Goal: Information Seeking & Learning: Learn about a topic

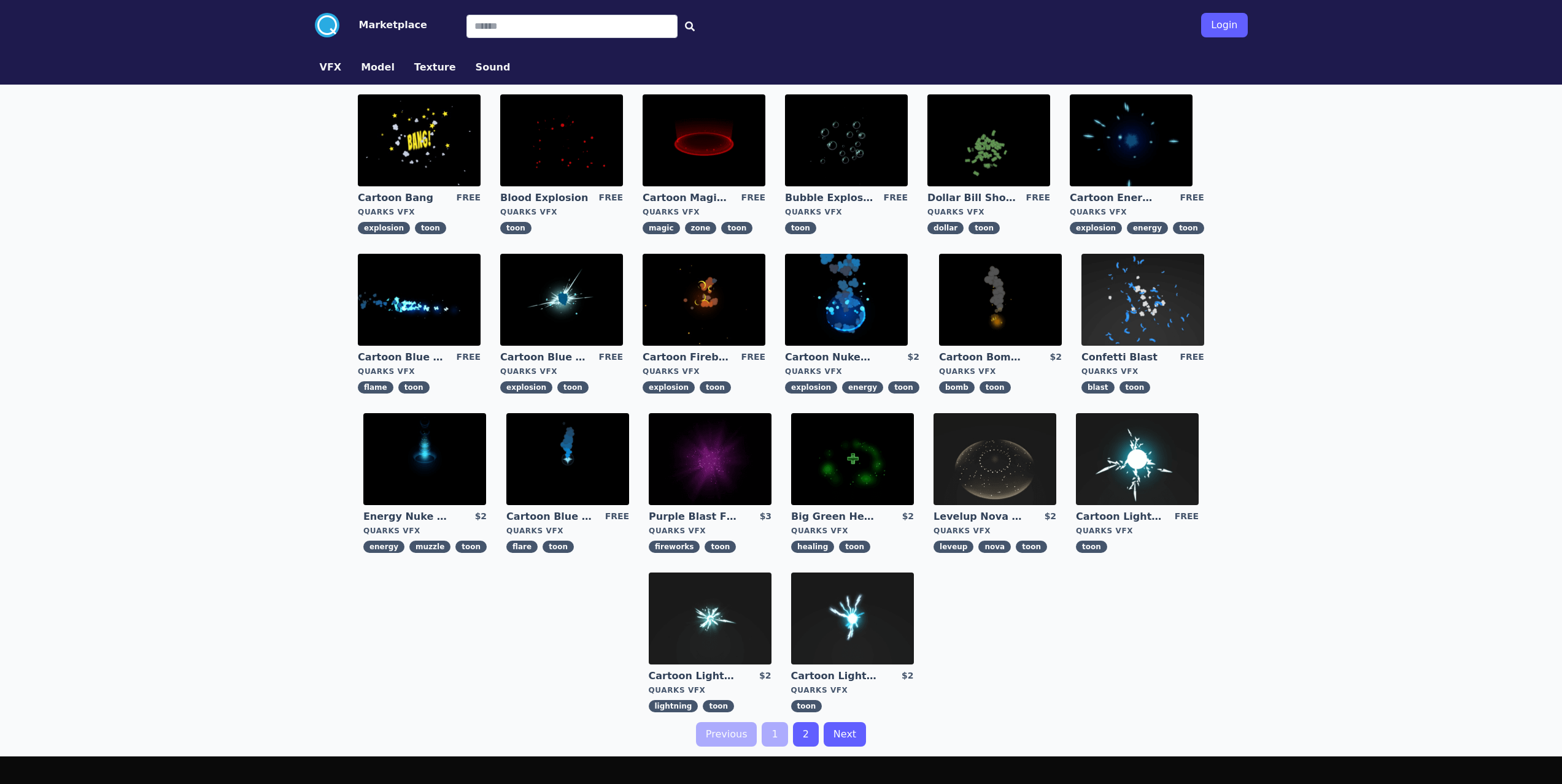
click at [796, 726] on link "2" at bounding box center [805, 734] width 26 height 25
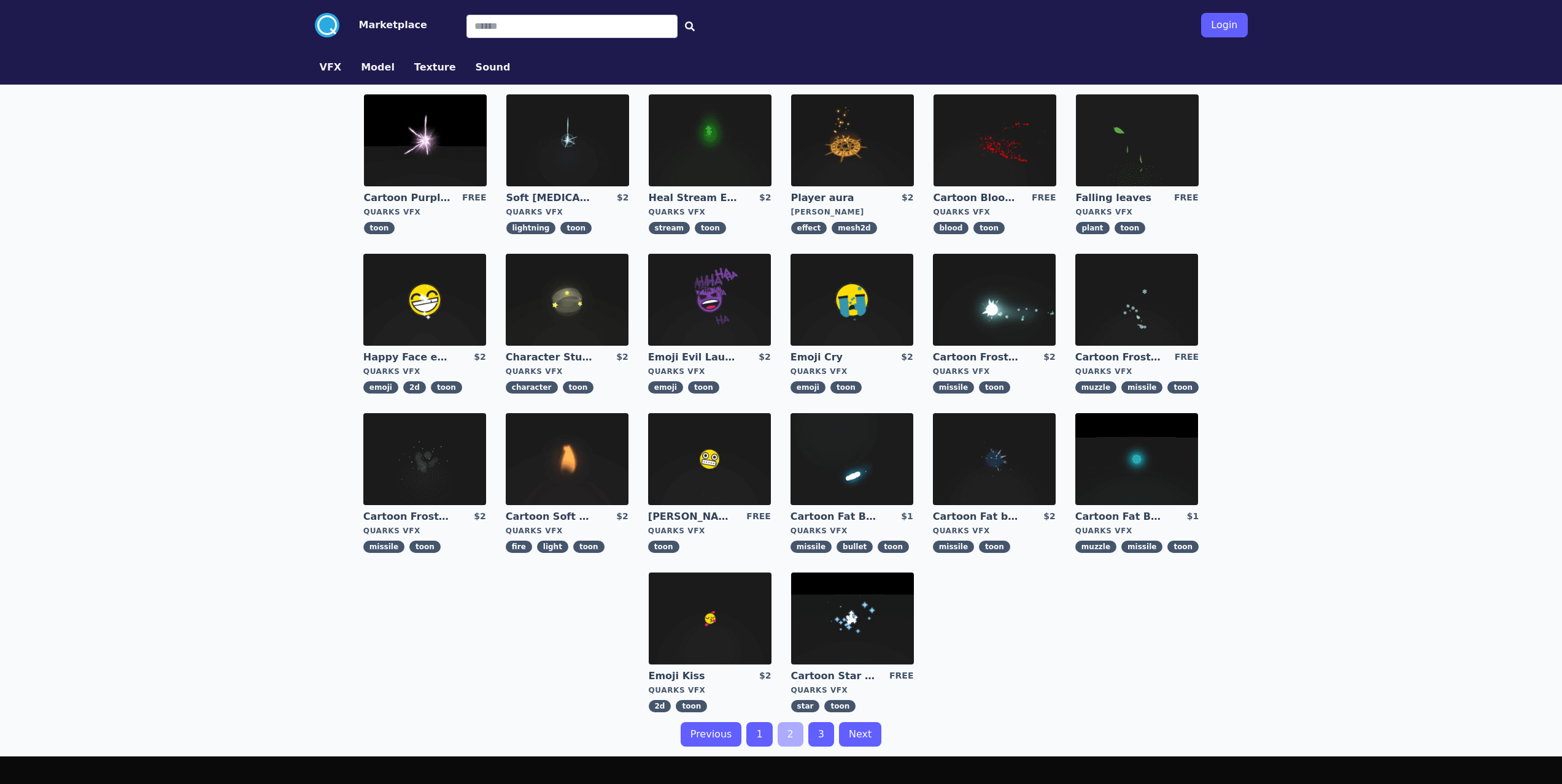
click at [817, 731] on link "3" at bounding box center [821, 734] width 26 height 25
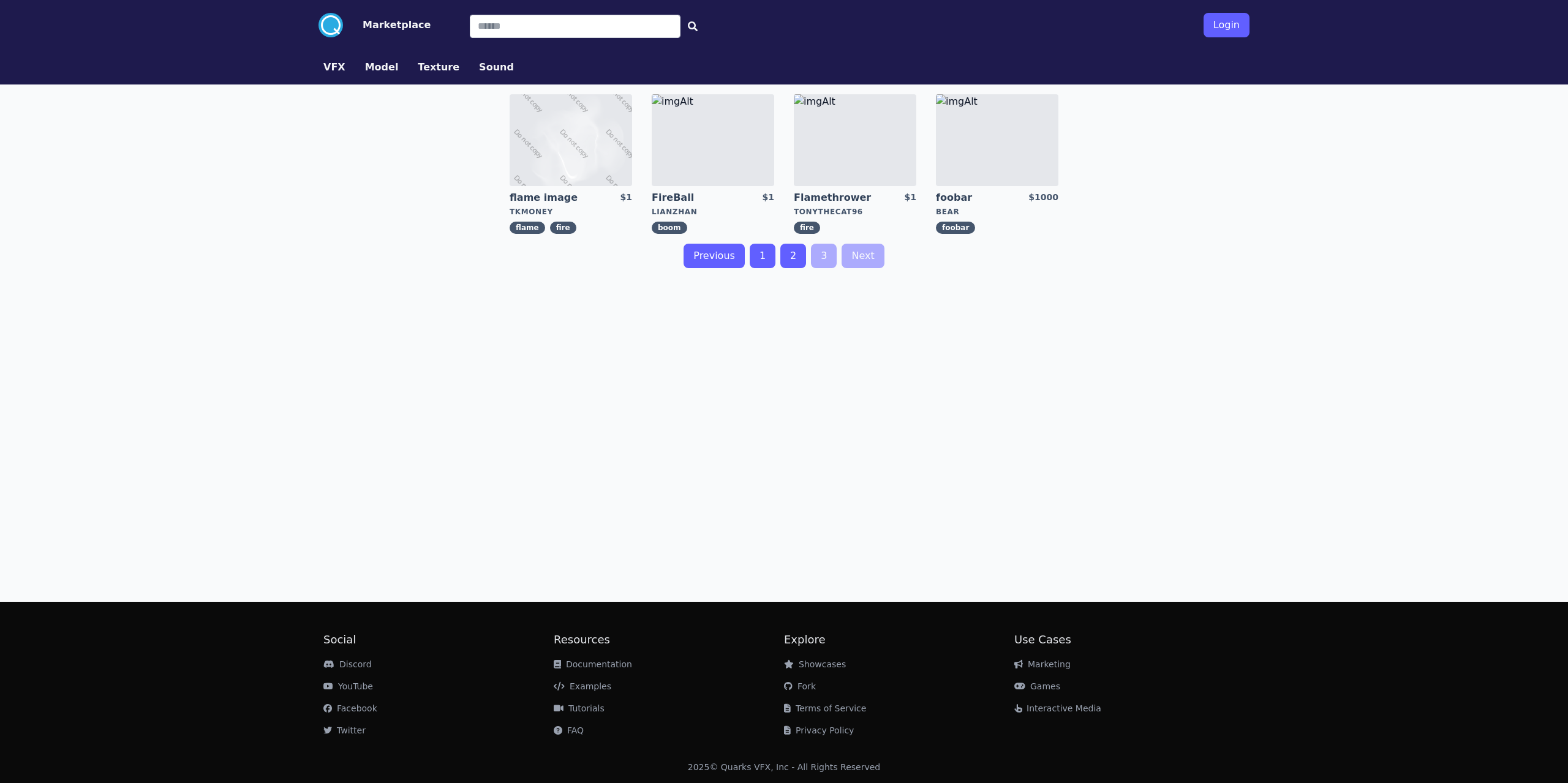
click at [794, 261] on link "2" at bounding box center [793, 256] width 26 height 25
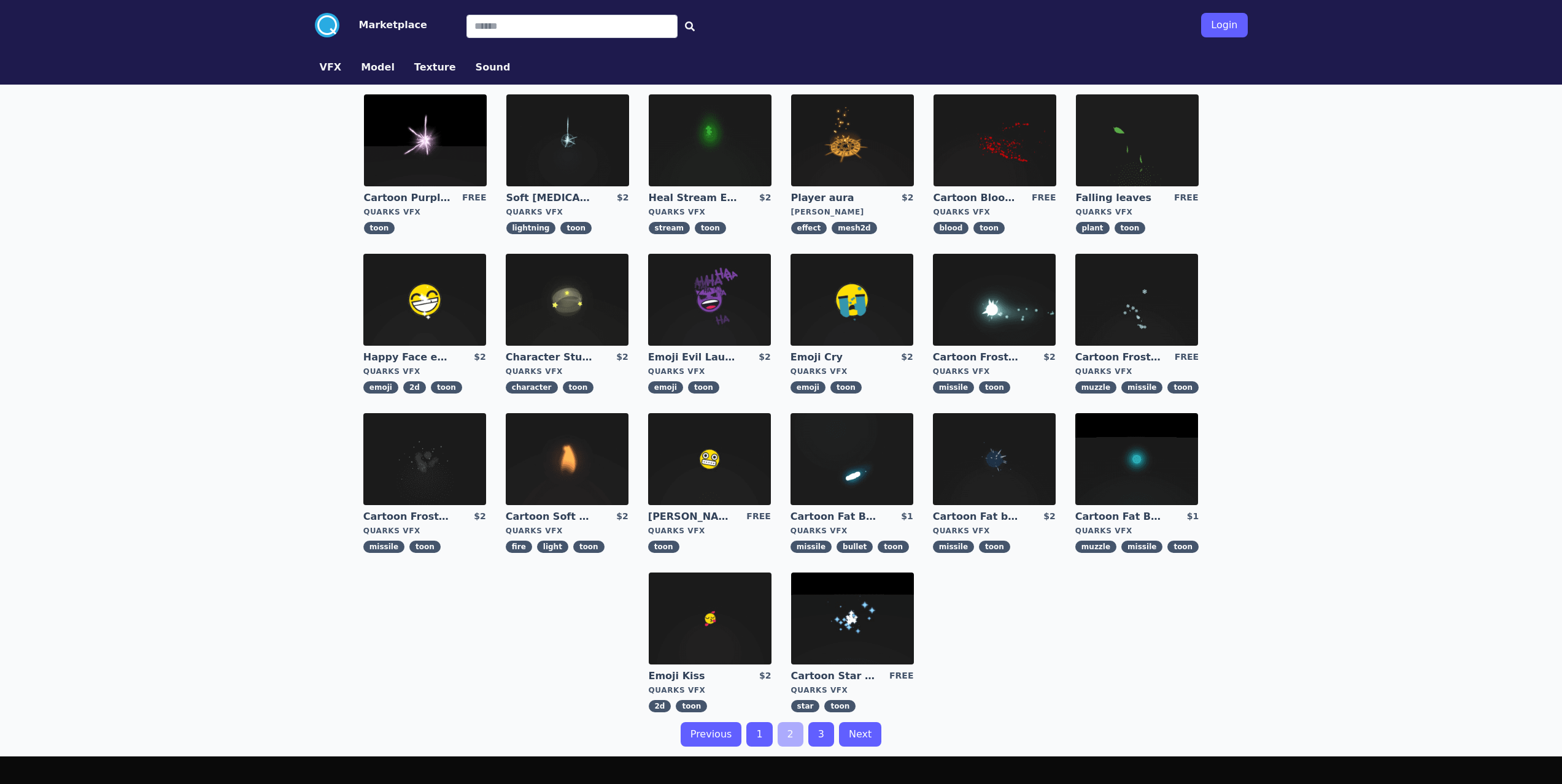
click at [821, 743] on link "3" at bounding box center [821, 734] width 26 height 25
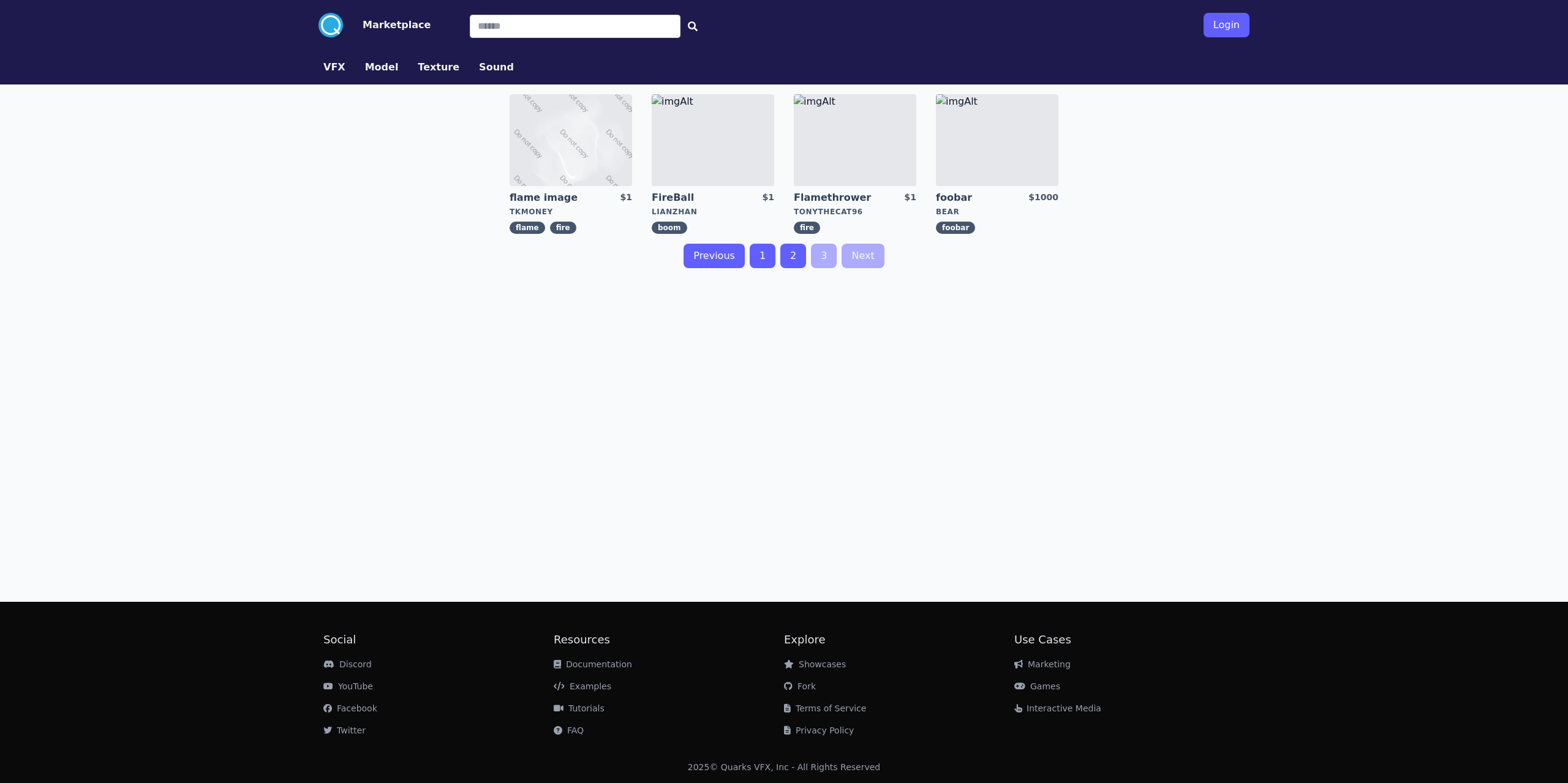
click at [762, 257] on link "1" at bounding box center [762, 256] width 26 height 25
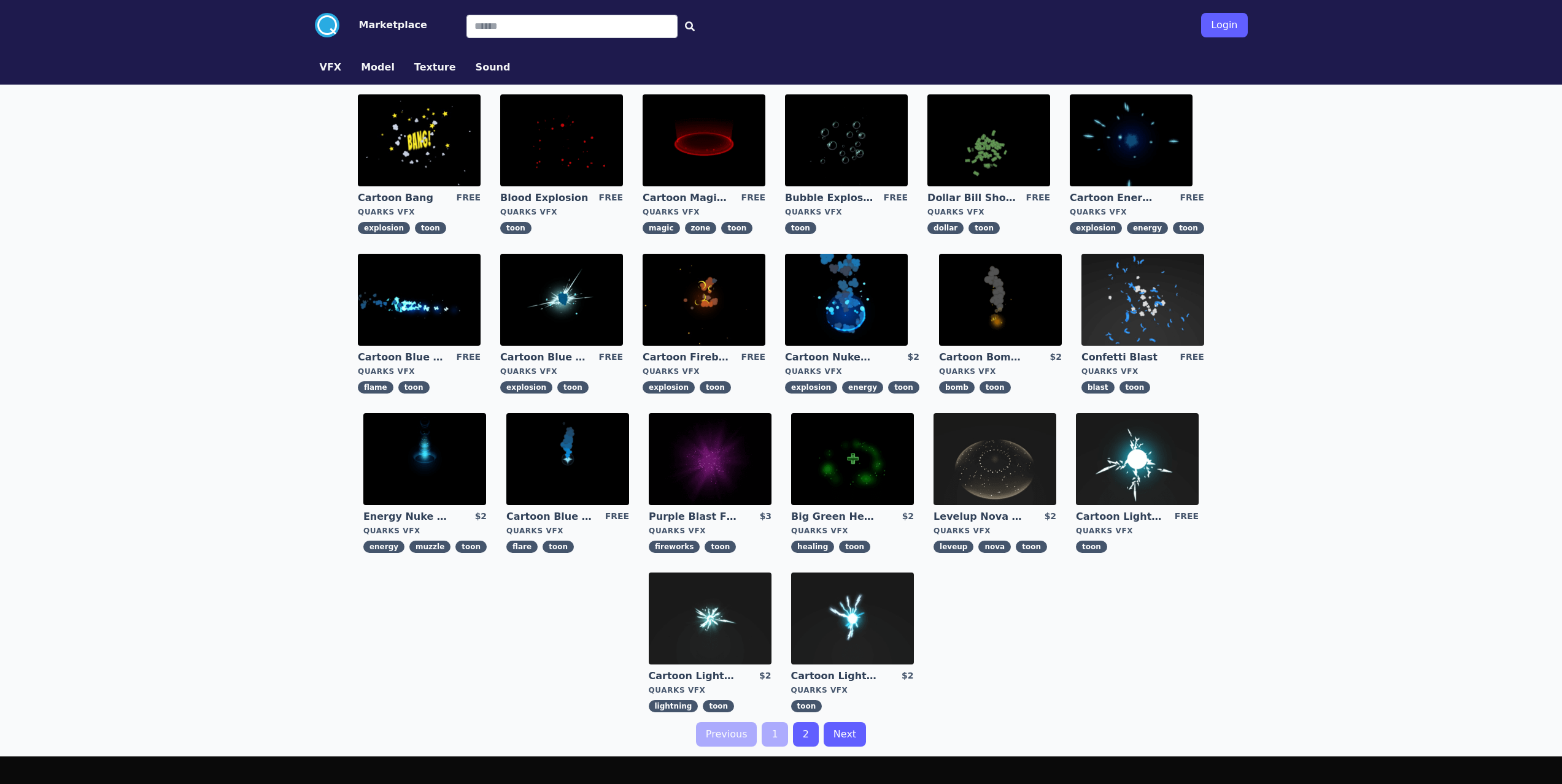
click at [977, 476] on img at bounding box center [994, 459] width 123 height 92
click at [704, 476] on img at bounding box center [710, 459] width 123 height 92
click at [389, 159] on img at bounding box center [418, 140] width 123 height 92
click at [741, 632] on img at bounding box center [710, 618] width 123 height 92
click at [860, 619] on img at bounding box center [852, 618] width 123 height 92
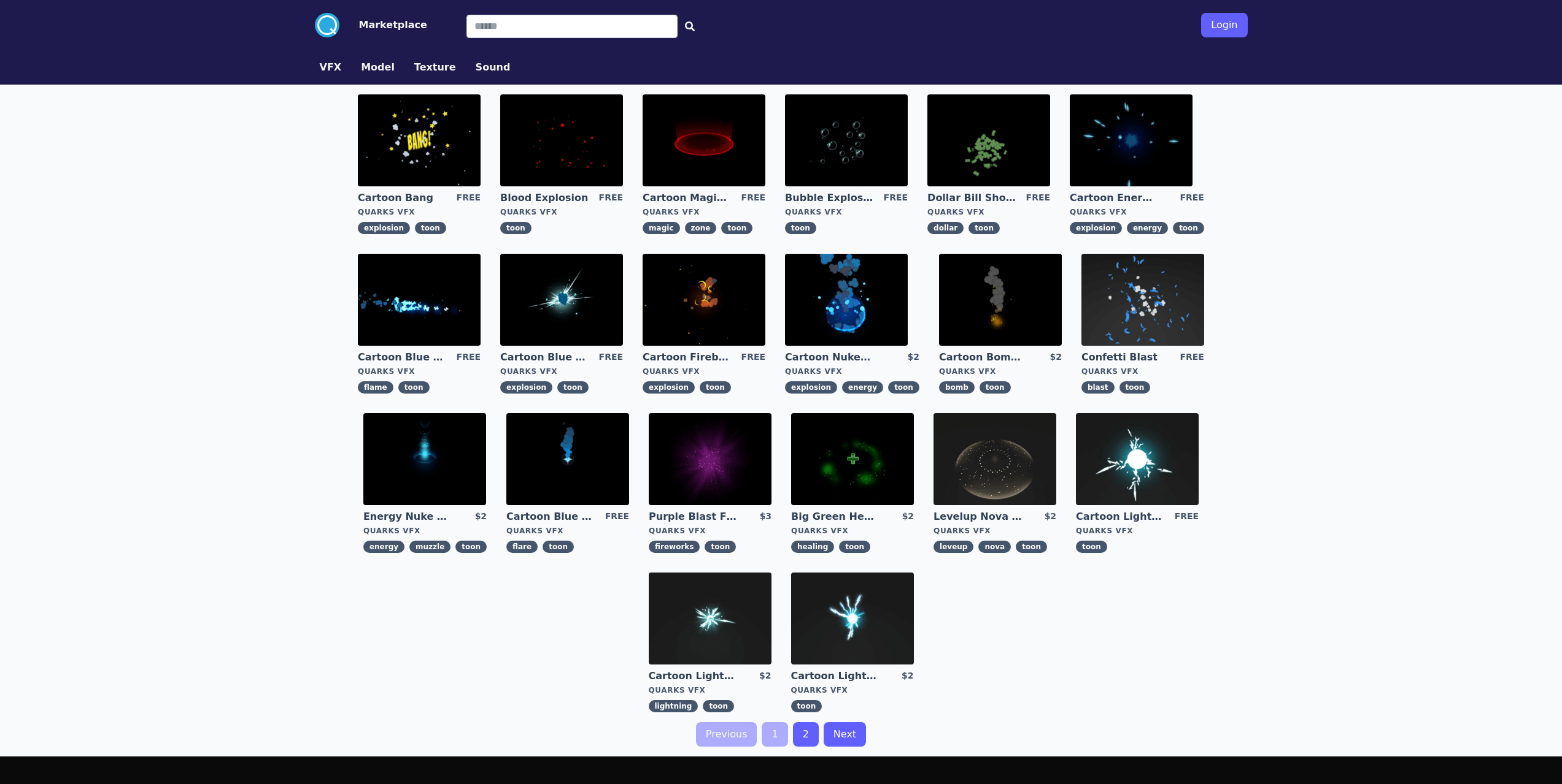
click at [811, 738] on link "2" at bounding box center [805, 734] width 26 height 25
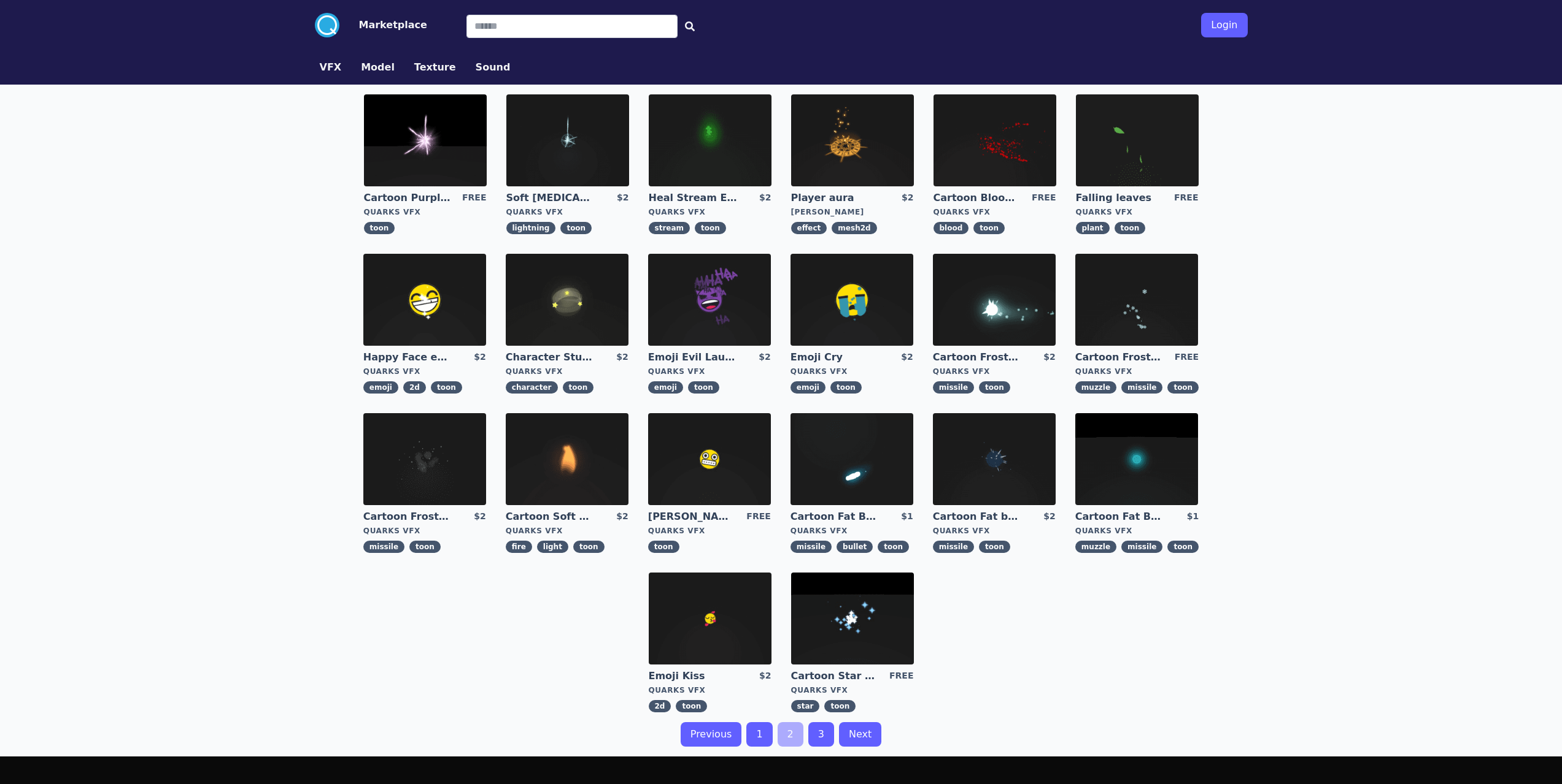
click at [583, 435] on img at bounding box center [567, 459] width 123 height 92
click at [818, 155] on img at bounding box center [852, 140] width 123 height 92
click at [1149, 471] on img at bounding box center [1136, 459] width 123 height 92
click at [756, 738] on link "1" at bounding box center [759, 734] width 26 height 25
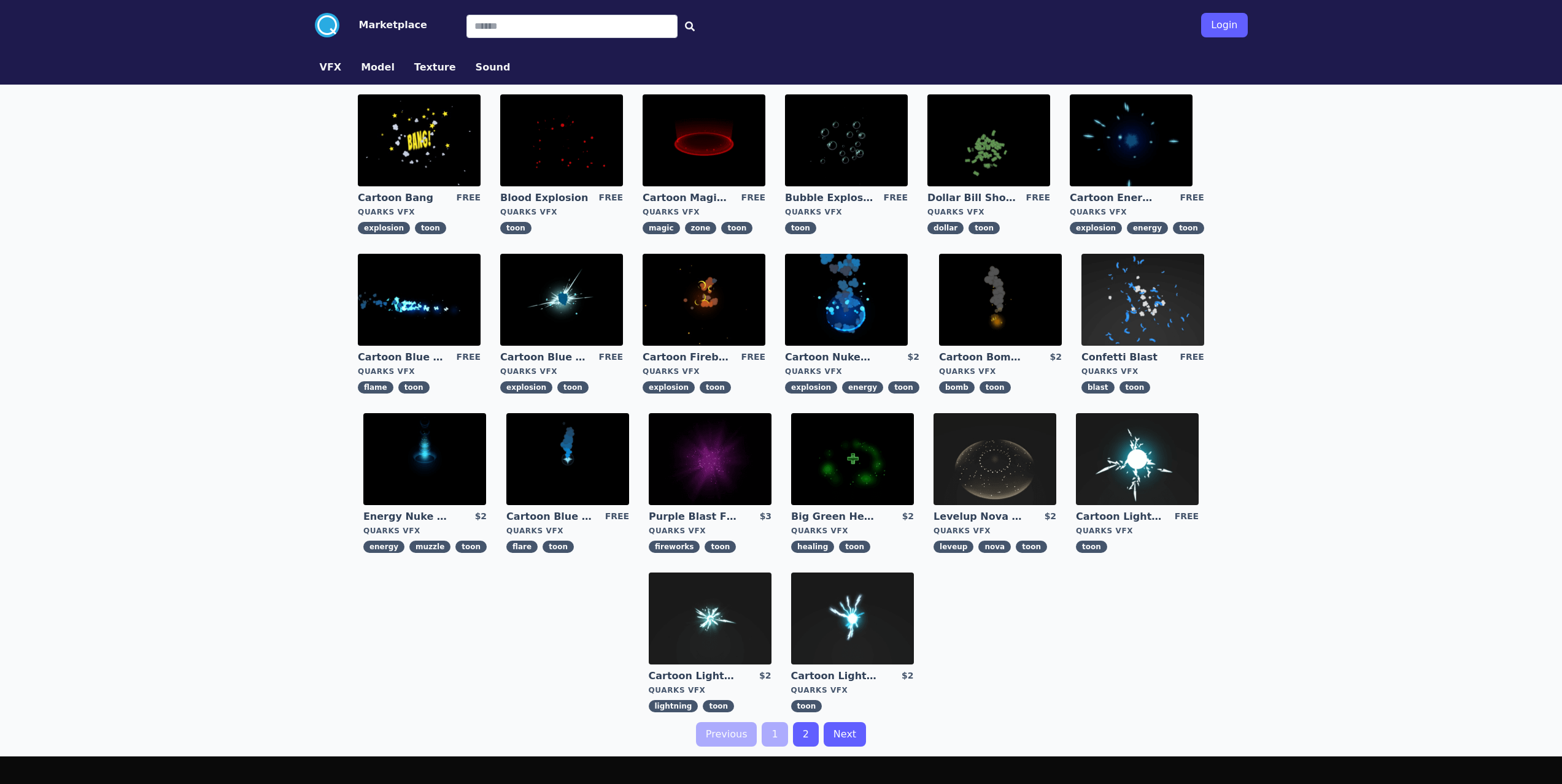
click at [694, 165] on img at bounding box center [703, 140] width 123 height 92
click at [699, 590] on img at bounding box center [710, 618] width 123 height 92
click at [703, 462] on img at bounding box center [710, 459] width 123 height 92
click at [438, 300] on img at bounding box center [418, 300] width 123 height 92
click at [1089, 457] on img at bounding box center [1137, 459] width 123 height 92
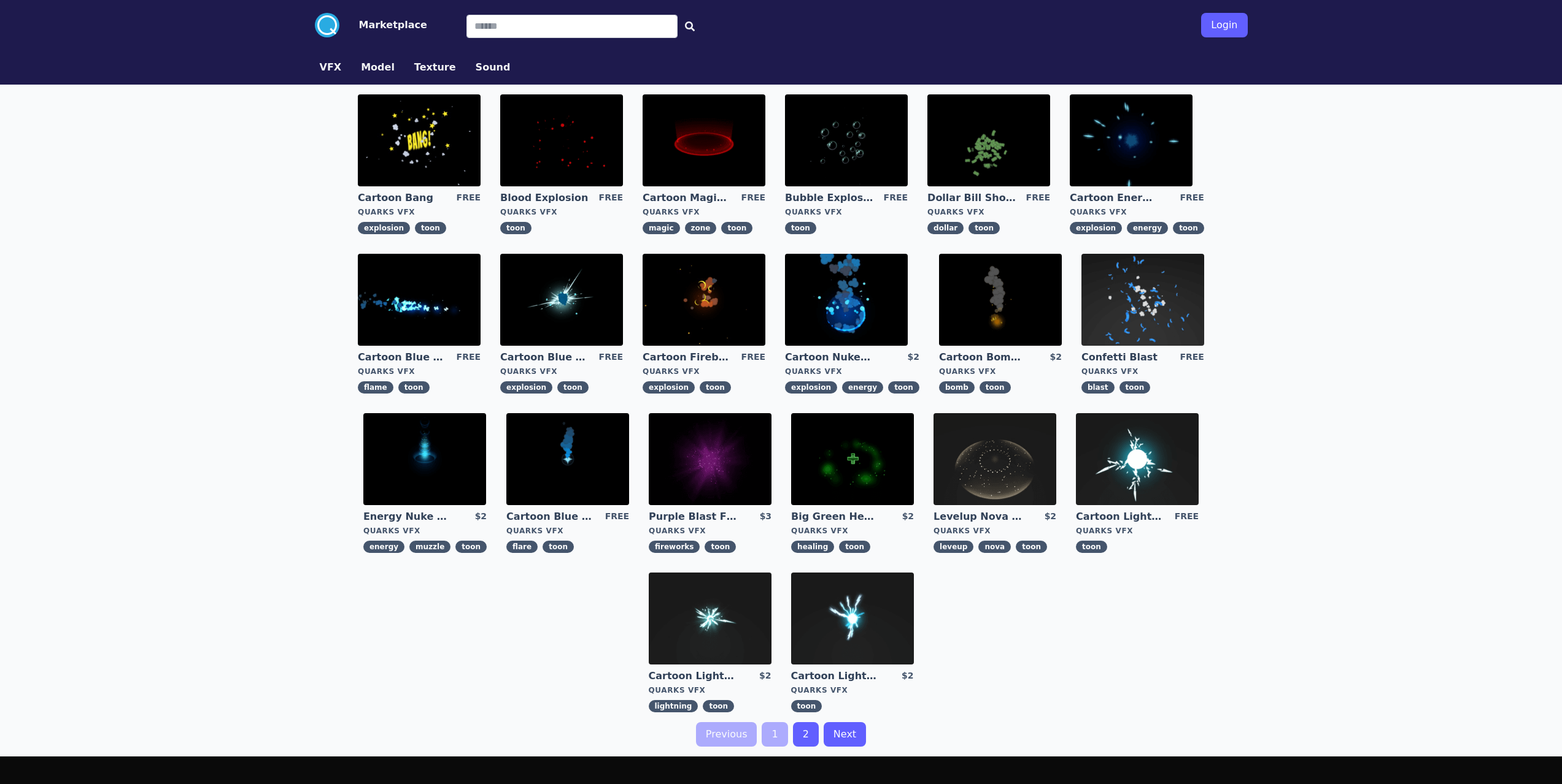
click at [533, 173] on img at bounding box center [561, 140] width 123 height 92
click at [443, 151] on img at bounding box center [418, 140] width 123 height 92
click at [887, 325] on img at bounding box center [845, 300] width 123 height 92
